Goal: Submit feedback/report problem

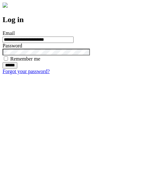
type input "**********"
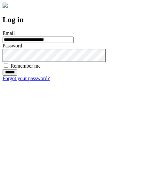
click at [17, 76] on input "******" at bounding box center [10, 72] width 15 height 6
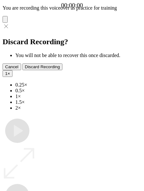
type input "**********"
